Goal: Task Accomplishment & Management: Use online tool/utility

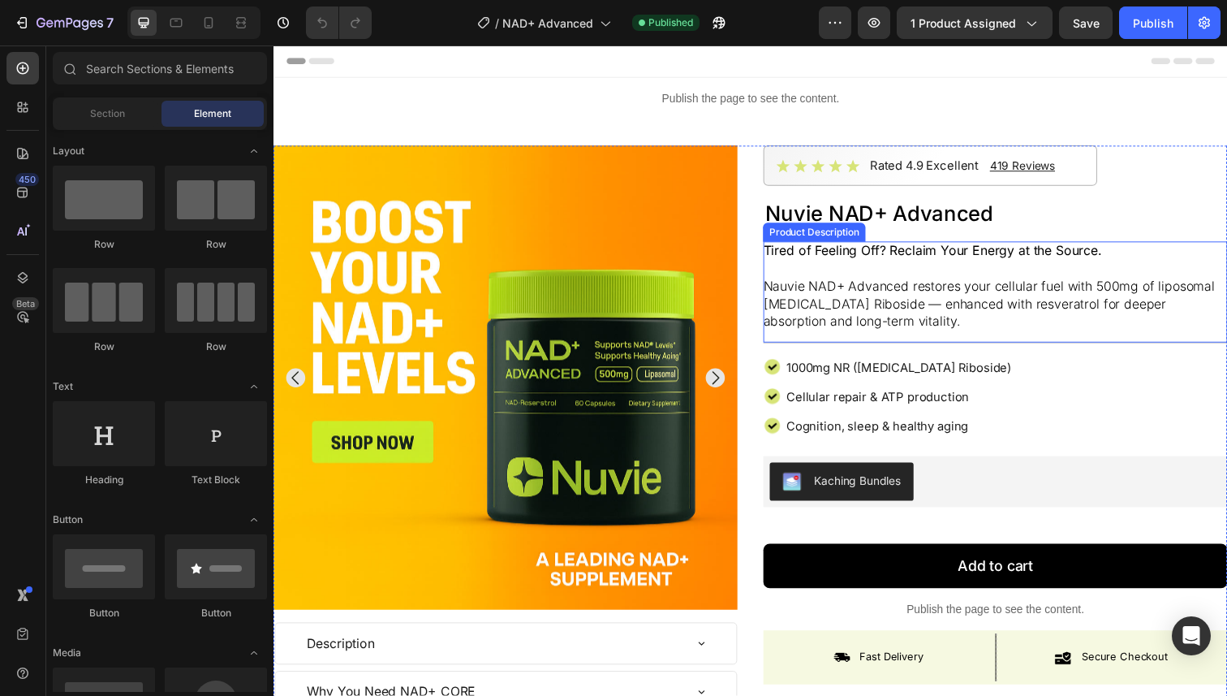
scroll to position [693, 0]
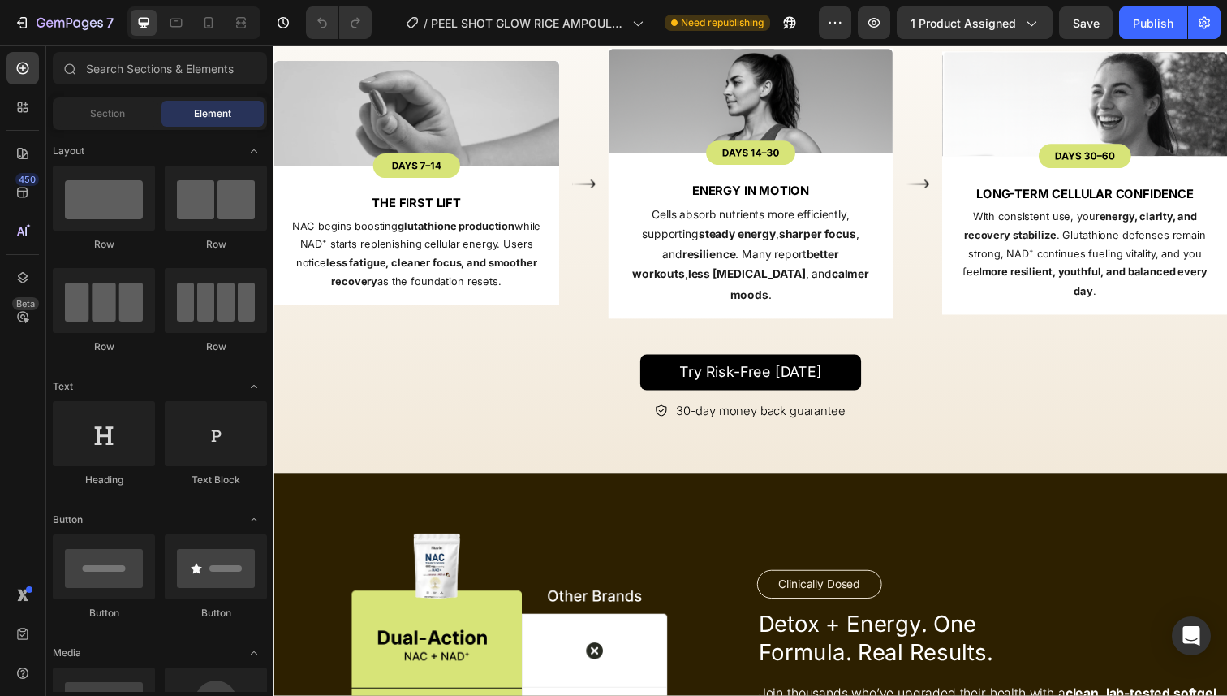
scroll to position [4279, 0]
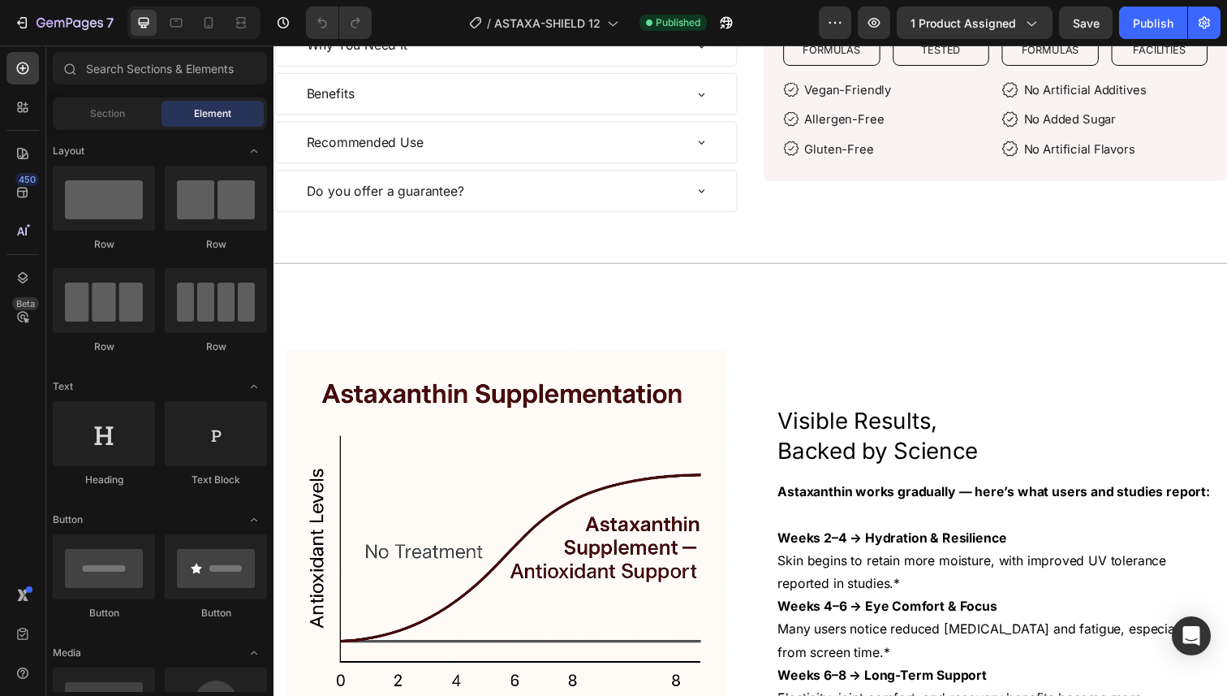
scroll to position [1319, 0]
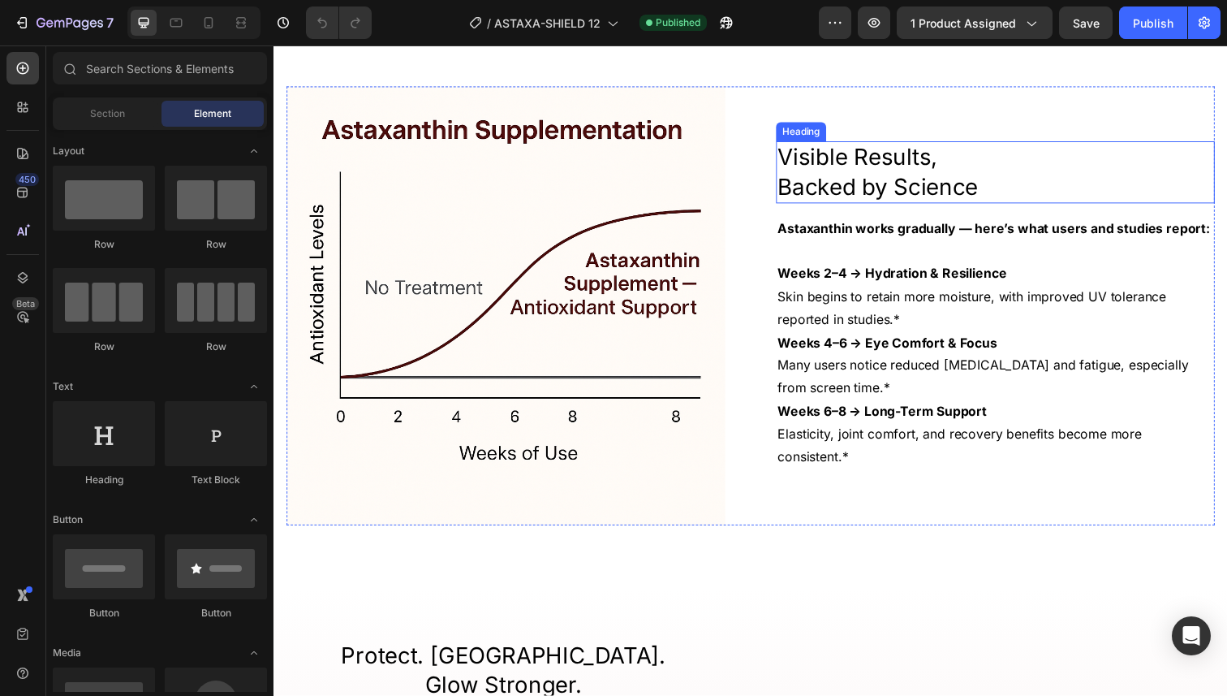
click at [906, 168] on h2 "Visible Results, Backed by Science" at bounding box center [1011, 175] width 448 height 63
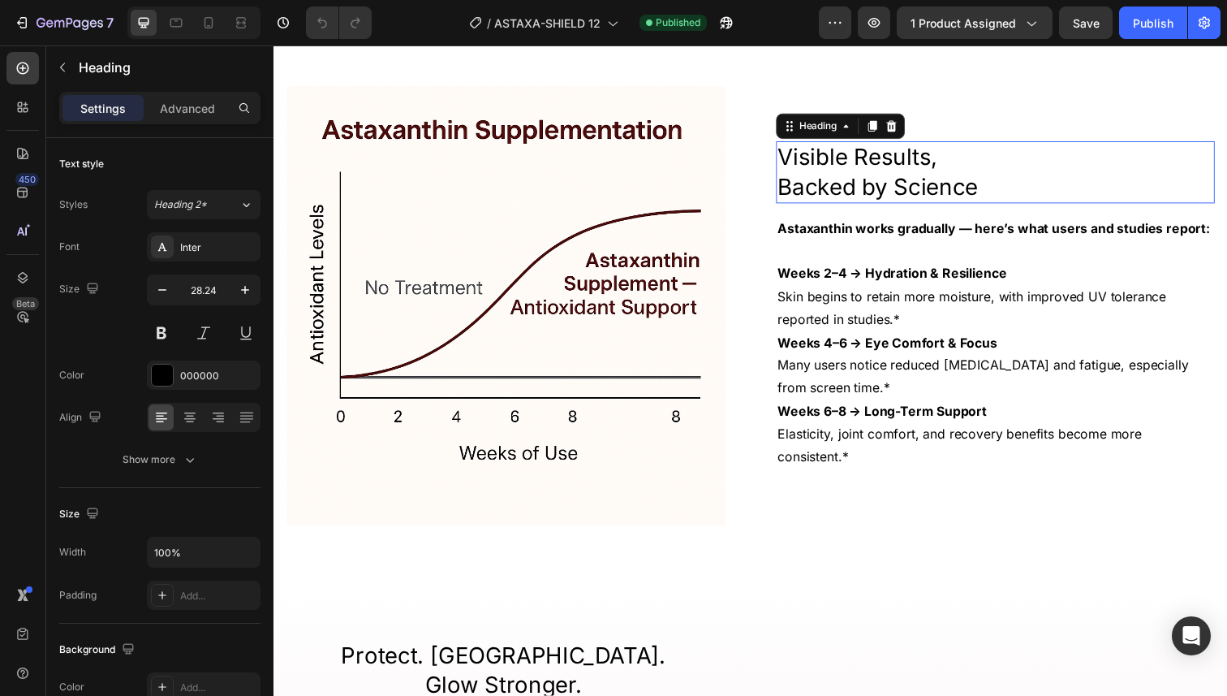
click at [906, 168] on h2 "Visible Results, Backed by Science" at bounding box center [1011, 175] width 448 height 63
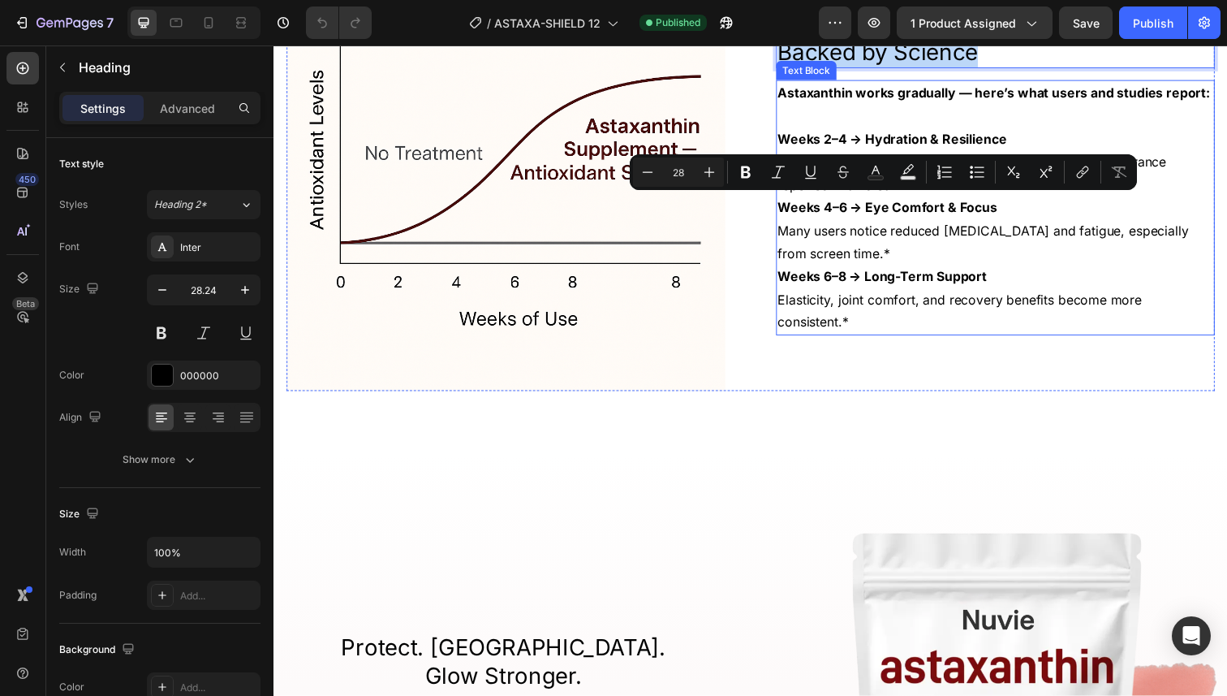
scroll to position [1224, 0]
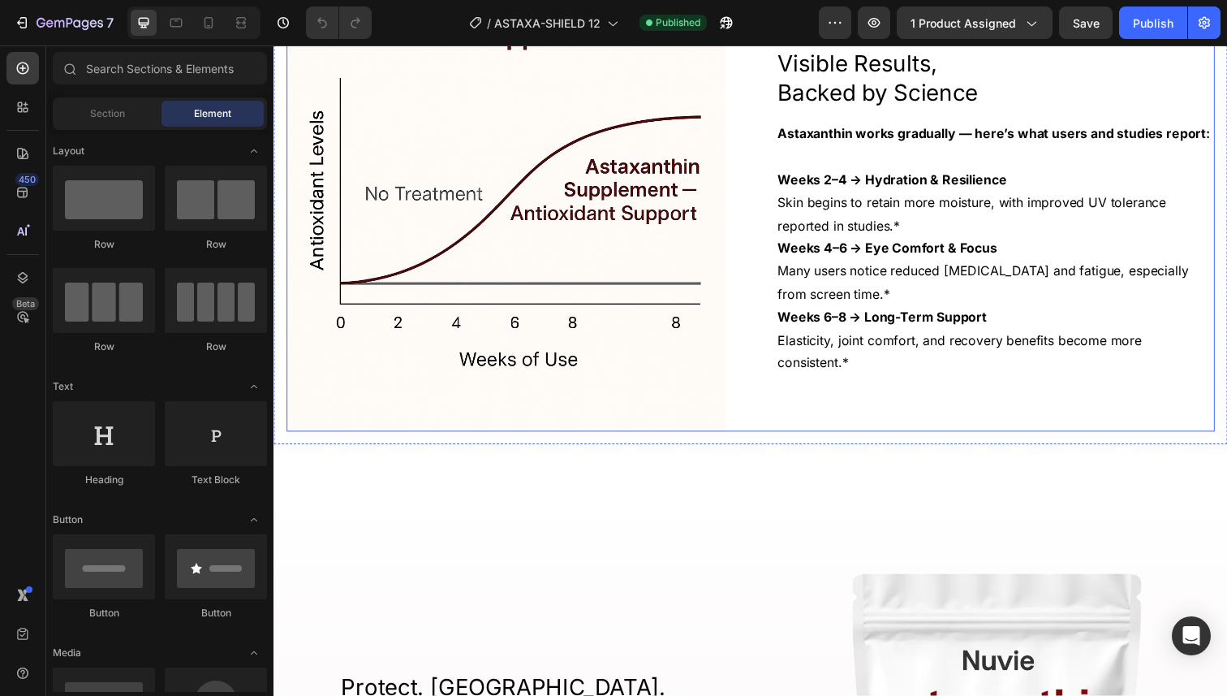
click at [835, 109] on p "Visible Results, Backed by Science" at bounding box center [1010, 79] width 445 height 59
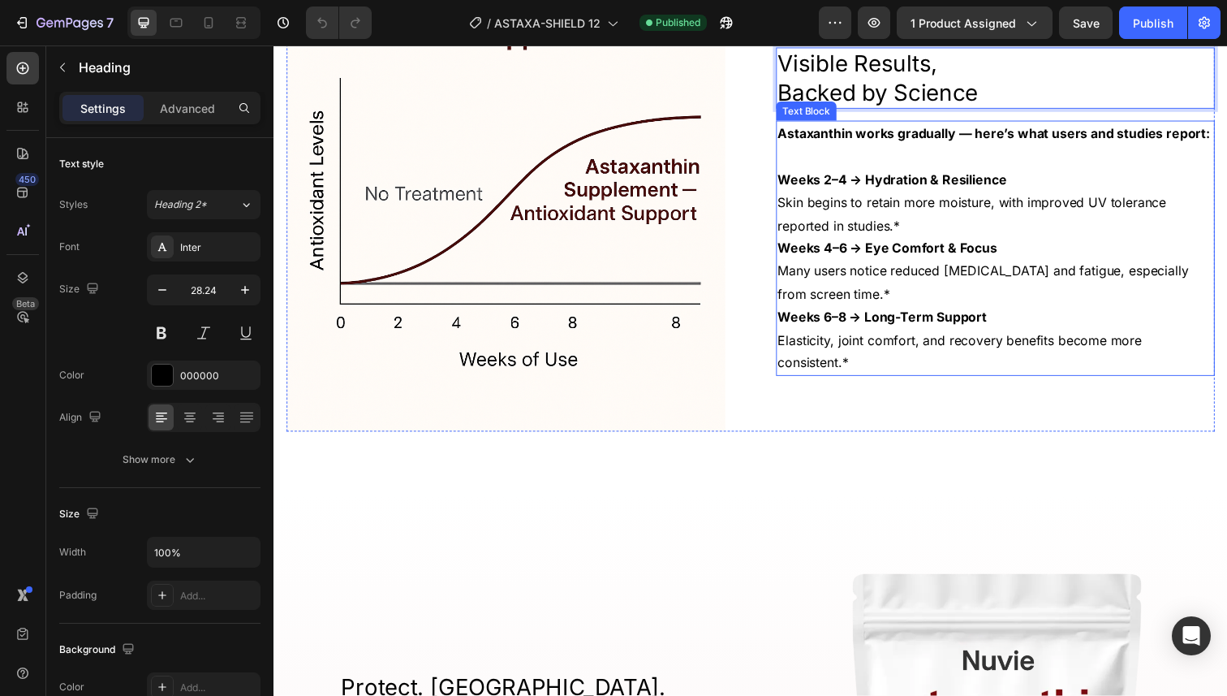
click at [842, 144] on strong "Astaxanthin works gradually — here’s what users and studies report:" at bounding box center [1009, 135] width 442 height 16
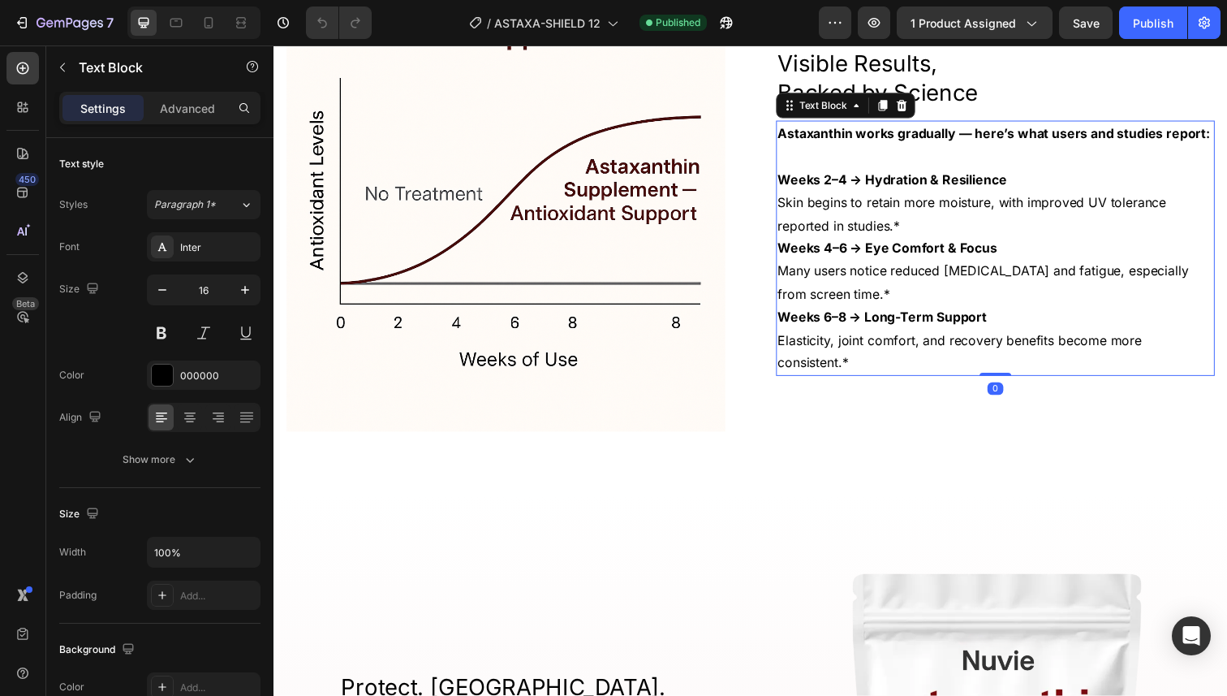
click at [842, 144] on strong "Astaxanthin works gradually — here’s what users and studies report:" at bounding box center [1009, 135] width 442 height 16
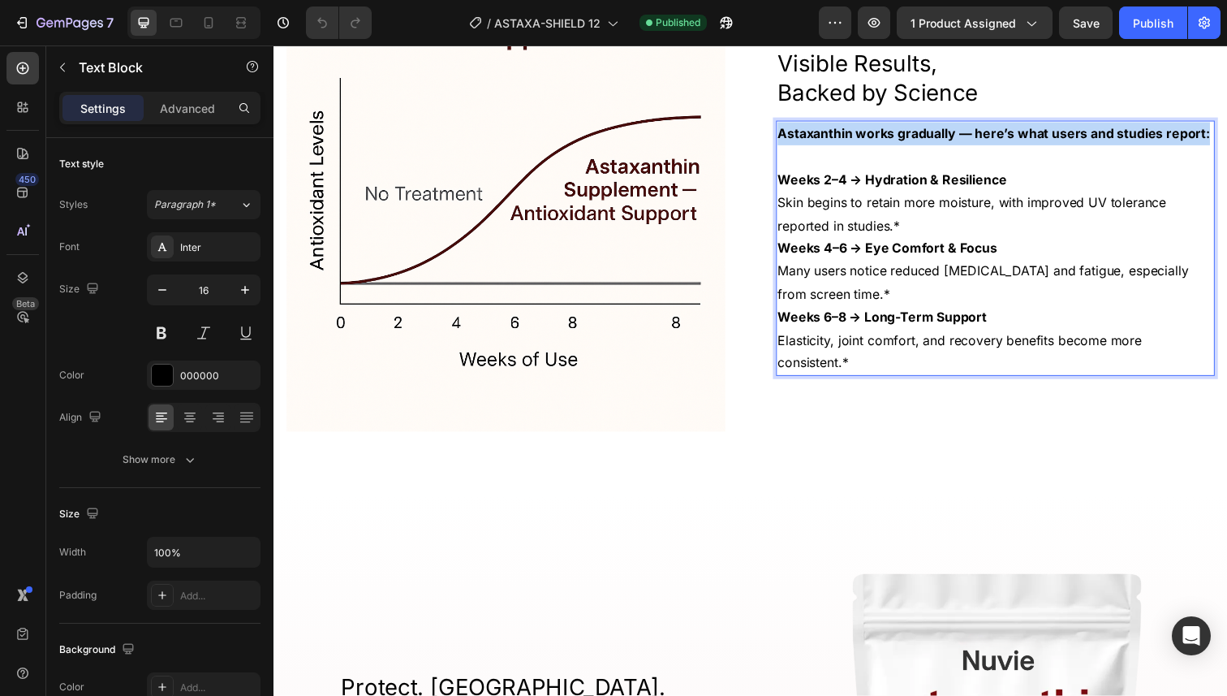
click at [842, 144] on strong "Astaxanthin works gradually — here’s what users and studies report:" at bounding box center [1009, 135] width 442 height 16
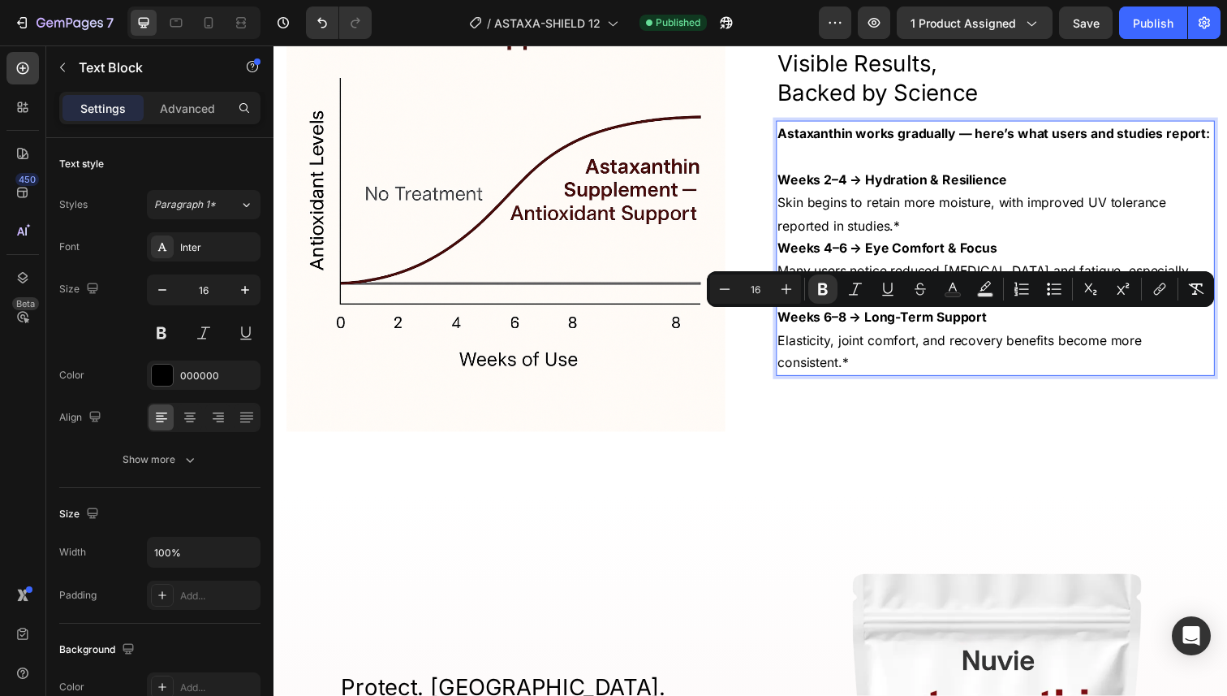
click at [842, 144] on strong "Astaxanthin works gradually — here’s what users and studies report:" at bounding box center [1009, 135] width 442 height 16
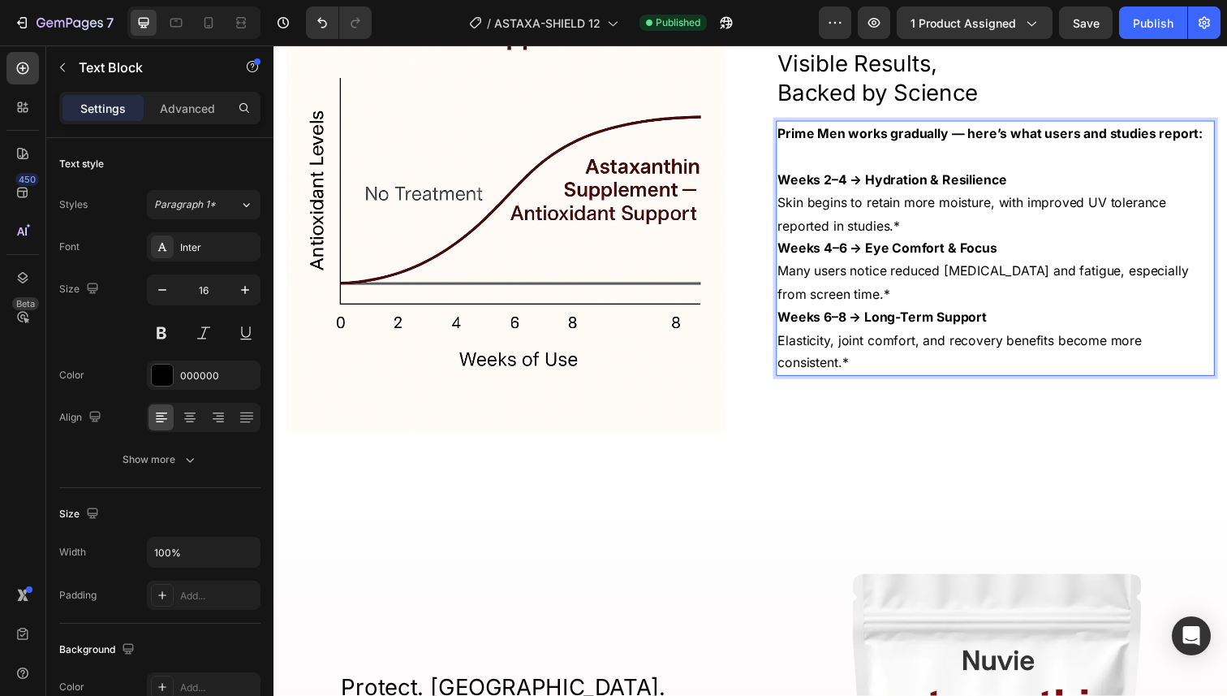
click at [857, 195] on p "Weeks 2–4 → Hydration & Resilience" at bounding box center [1010, 183] width 445 height 24
click at [918, 242] on p "Skin begins to retain more moisture, with improved UV tolerance reported in stu…" at bounding box center [1010, 218] width 445 height 47
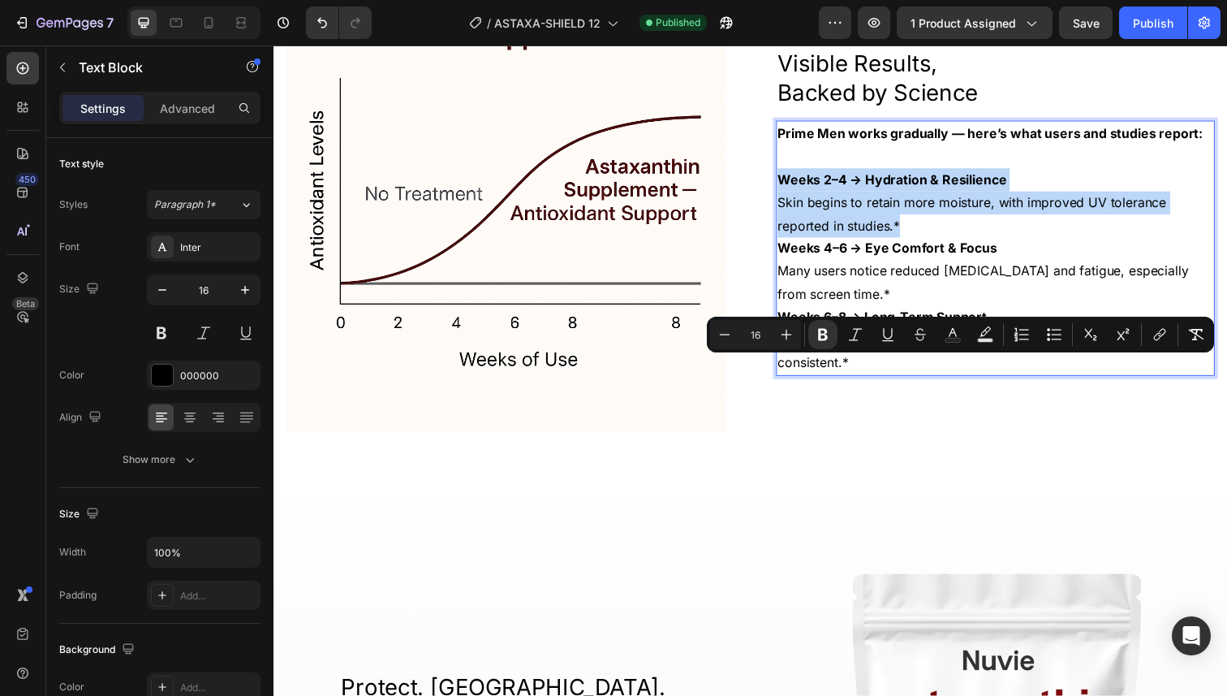
drag, startPoint x: 917, startPoint y: 416, endPoint x: 790, endPoint y: 372, distance: 135.0
click at [790, 372] on div "Prime Men works gradually — here’s what users and studies report: Weeks 2–4 → H…" at bounding box center [1011, 253] width 448 height 261
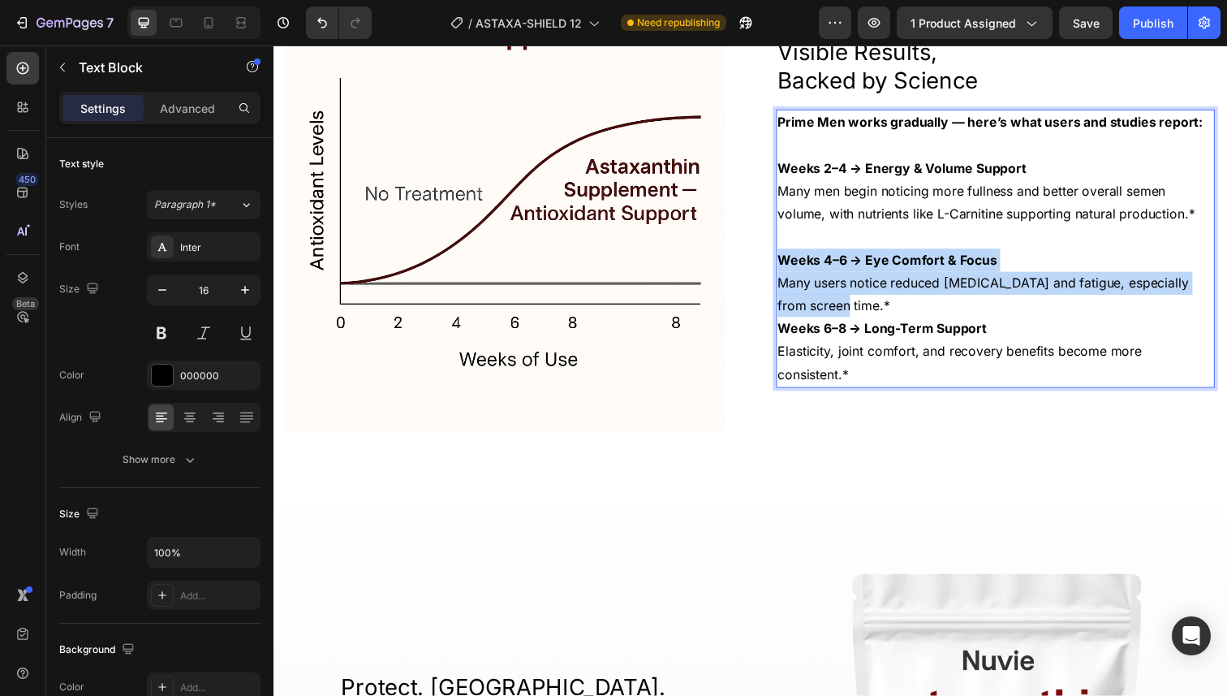
drag, startPoint x: 823, startPoint y: 497, endPoint x: 786, endPoint y: 459, distance: 52.8
click at [787, 395] on div "Prime Men works gradually — here’s what users and studies report: Weeks 2–4 → E…" at bounding box center [1011, 253] width 448 height 284
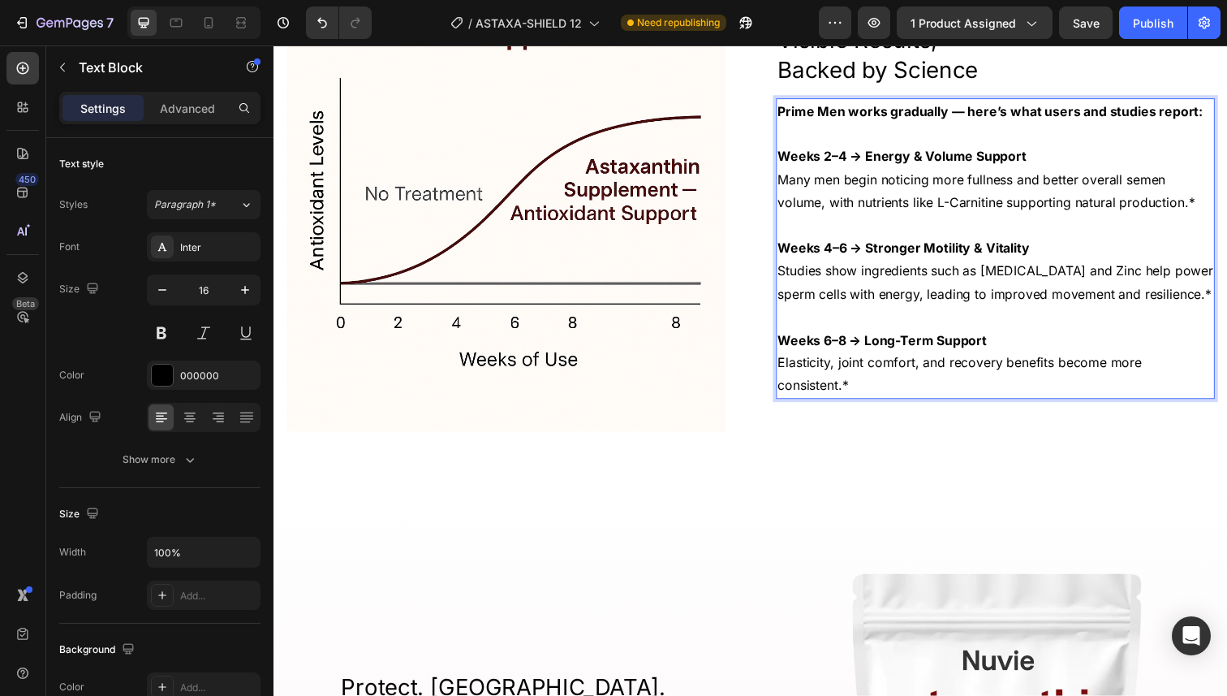
click at [864, 405] on p "Elasticity, joint comfort, and recovery benefits become more consistent.*" at bounding box center [1010, 381] width 445 height 47
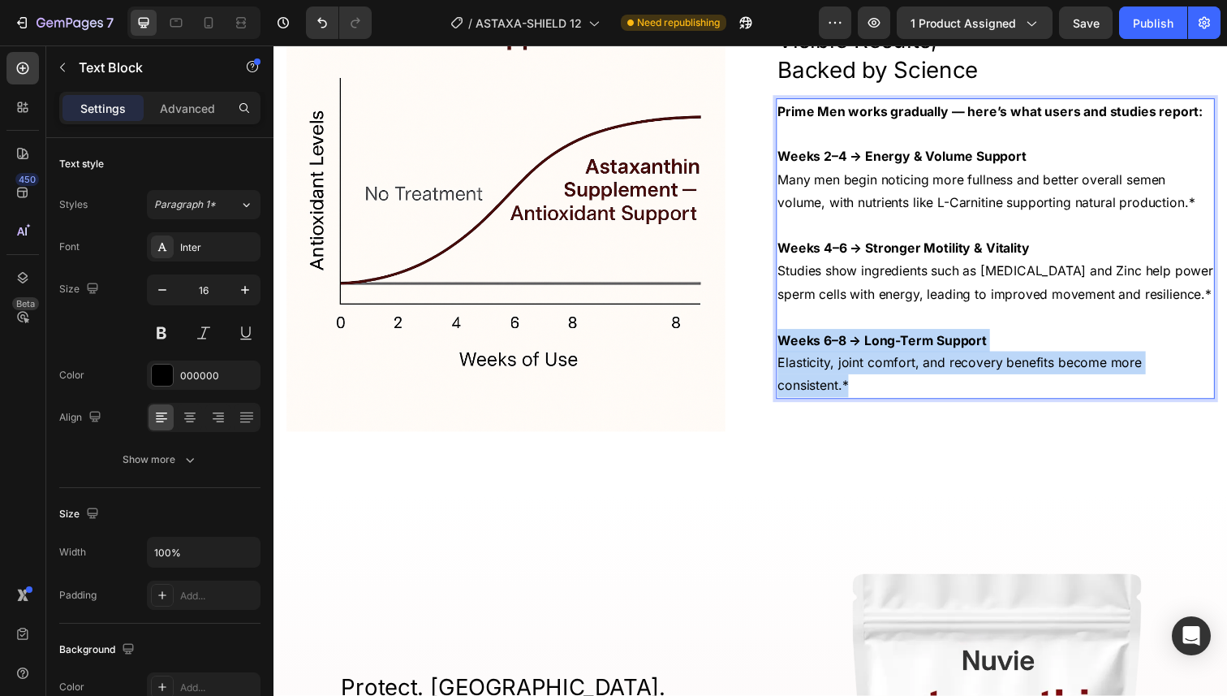
drag, startPoint x: 865, startPoint y: 583, endPoint x: 788, endPoint y: 545, distance: 86.0
click at [788, 407] on div "Prime Men works gradually — here’s what users and studies report: Weeks 2–4 → E…" at bounding box center [1011, 253] width 448 height 307
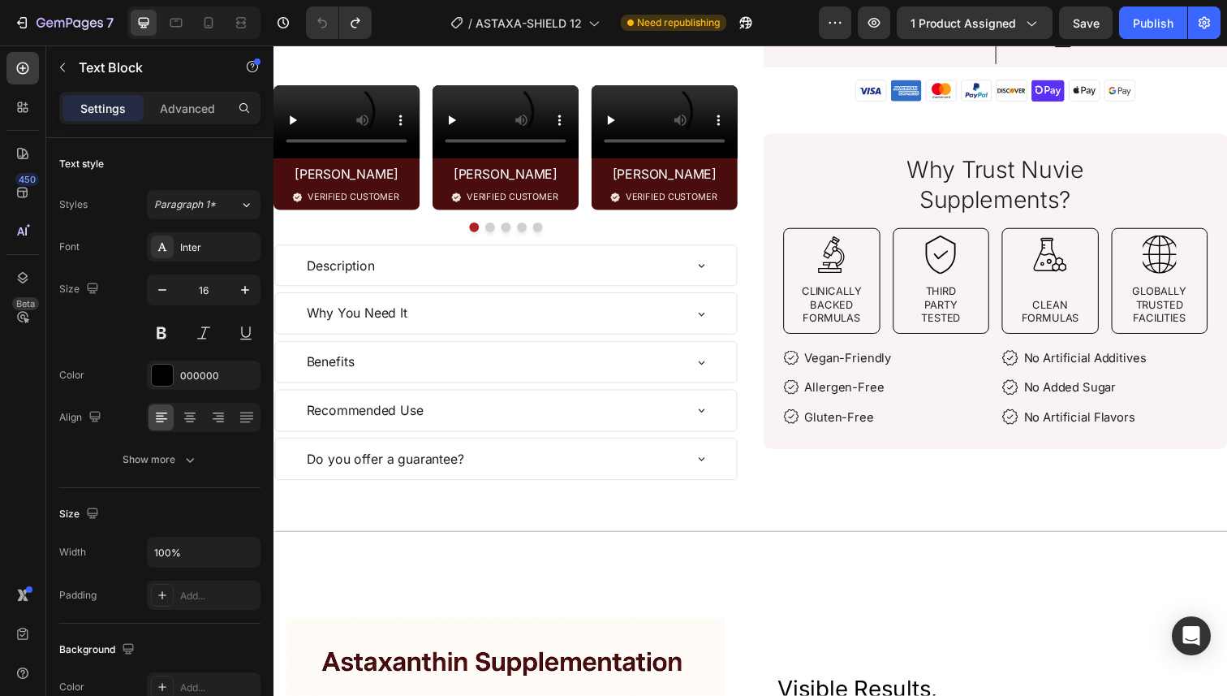
scroll to position [0, 0]
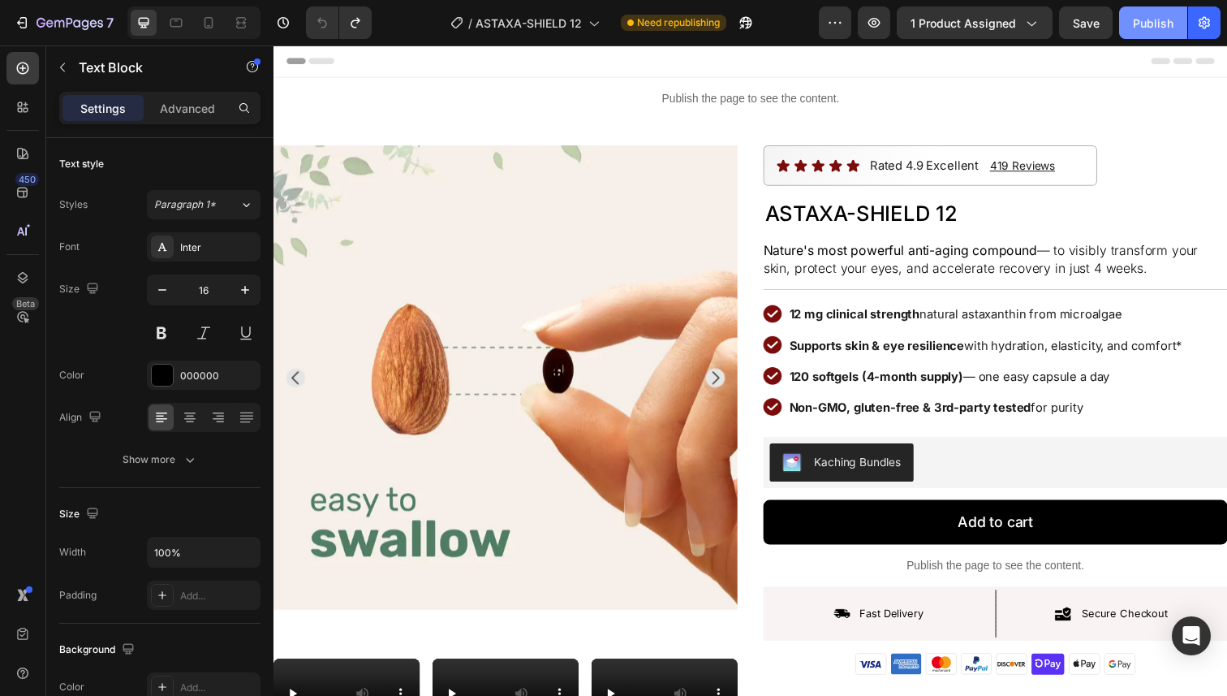
click at [1137, 19] on div "Publish" at bounding box center [1153, 23] width 41 height 17
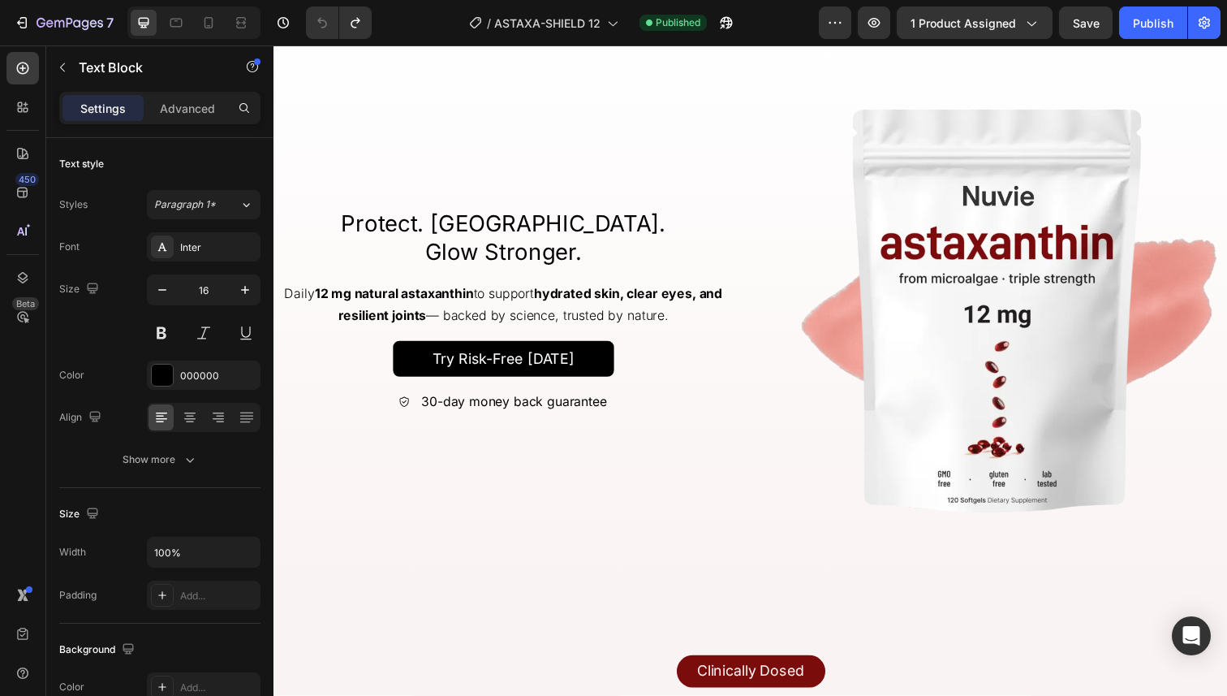
scroll to position [2093, 0]
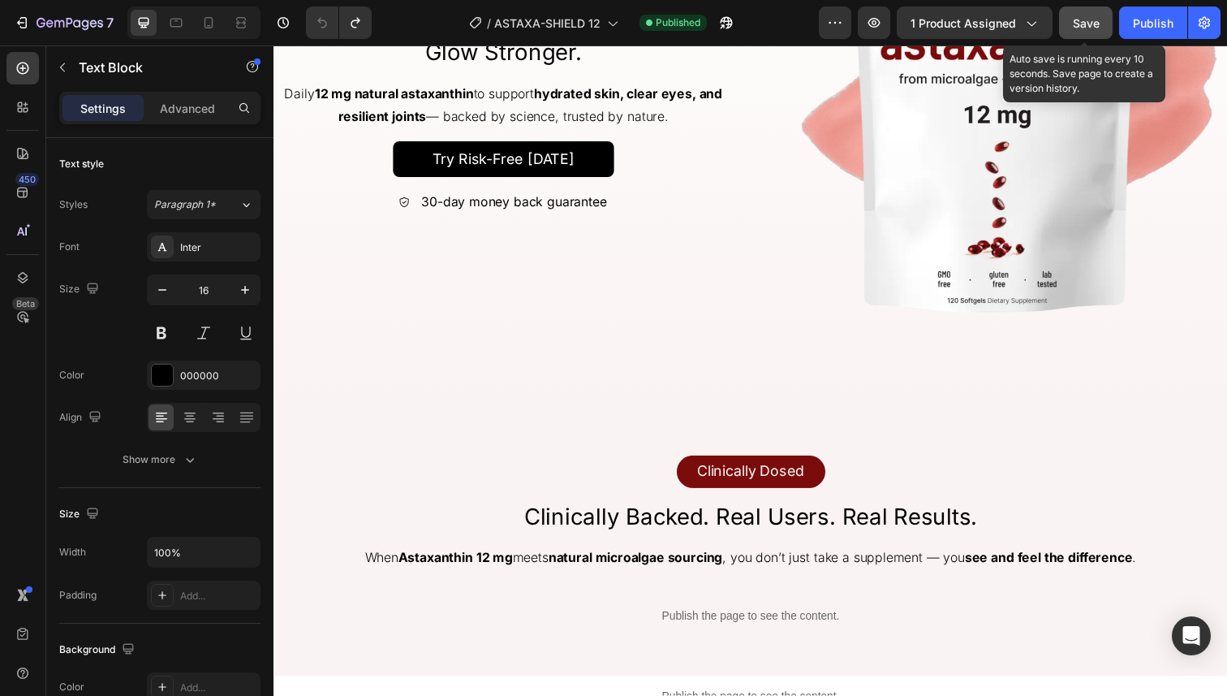
click at [1099, 21] on span "Save" at bounding box center [1086, 23] width 27 height 14
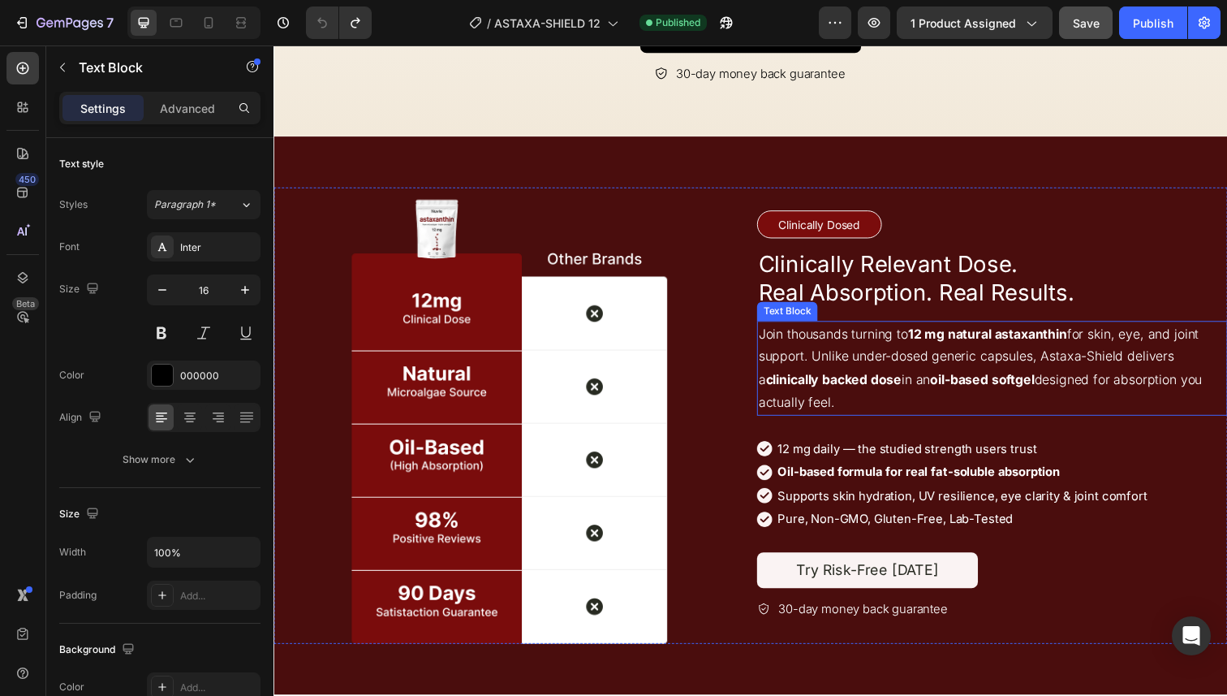
scroll to position [4342, 0]
